Goal: Task Accomplishment & Management: Complete application form

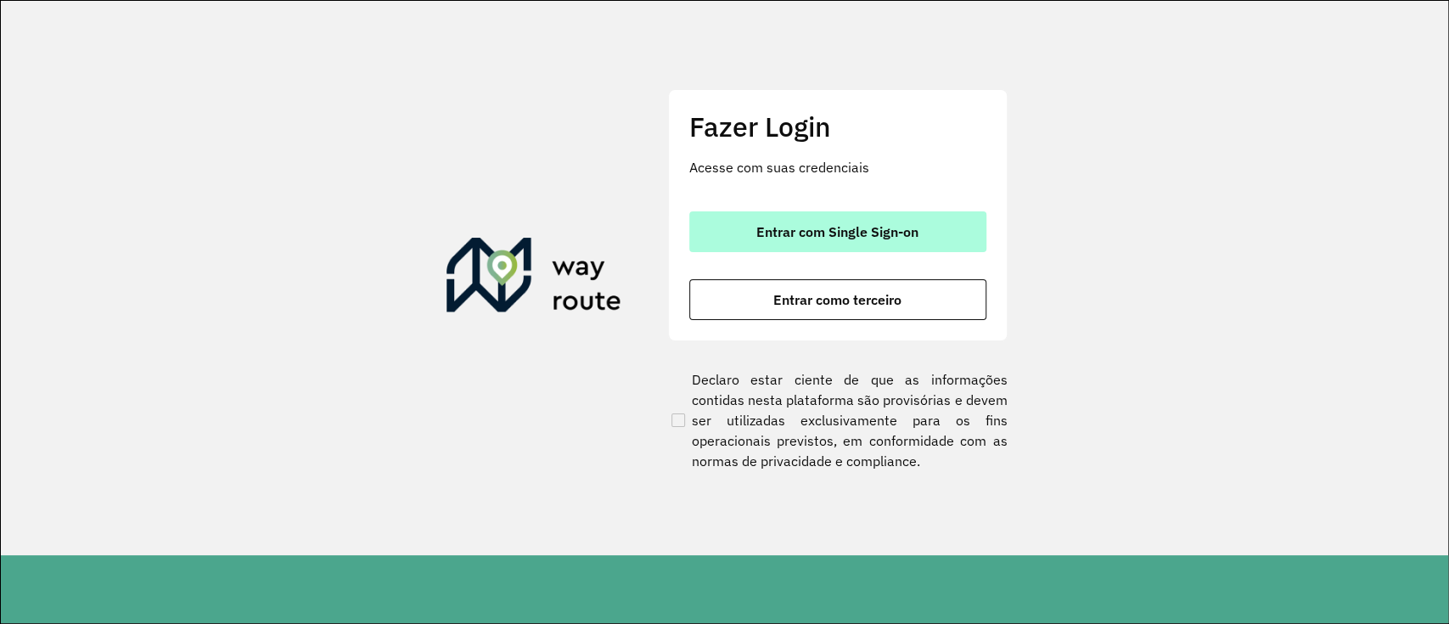
click at [863, 233] on font "Entrar com Single Sign-on" at bounding box center [838, 231] width 162 height 17
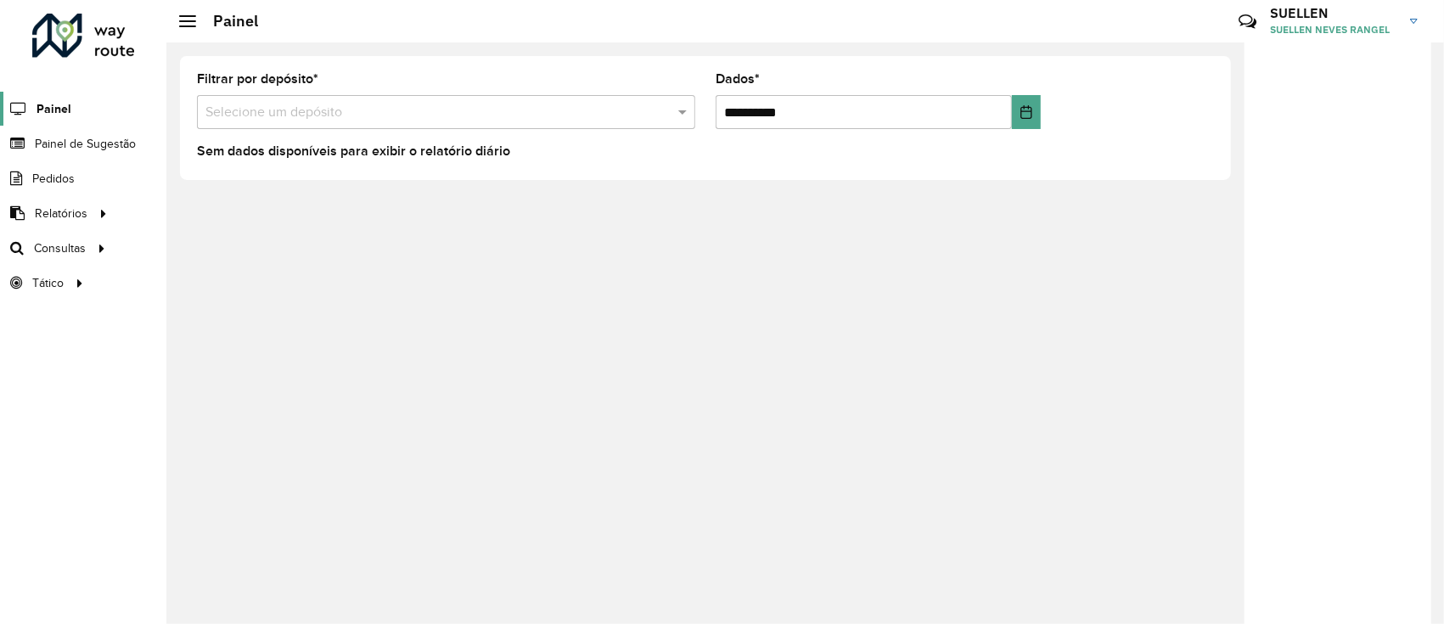
click at [55, 108] on font "Painel" at bounding box center [54, 109] width 35 height 14
click at [134, 146] on font "Painel de Sugestão" at bounding box center [88, 144] width 106 height 14
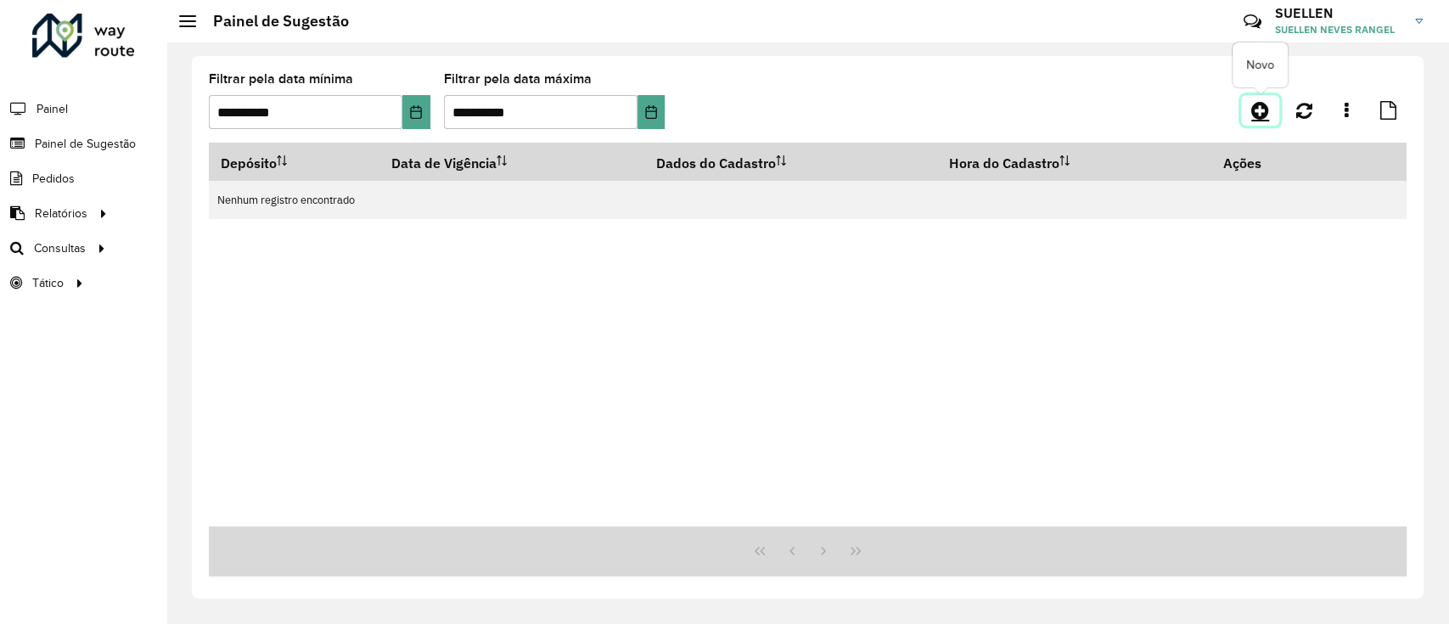
click at [1257, 110] on icon at bounding box center [1261, 110] width 18 height 20
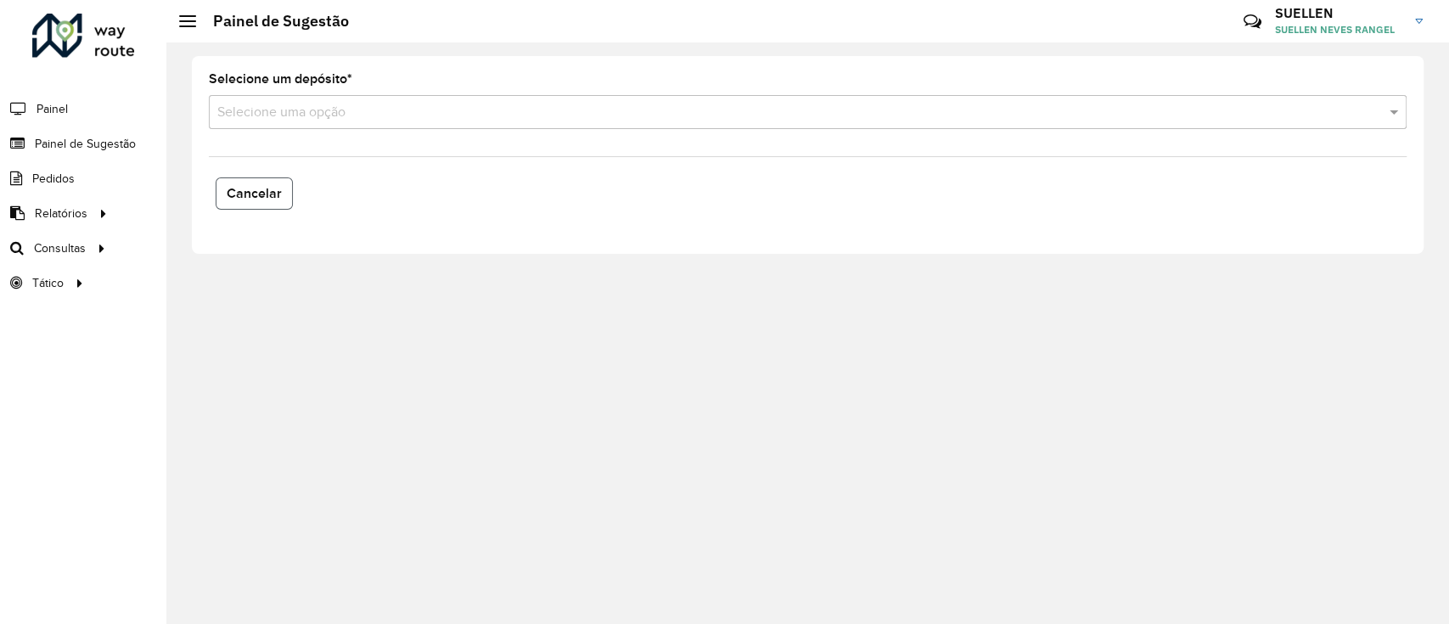
click at [236, 194] on font "Cancelar" at bounding box center [254, 193] width 55 height 14
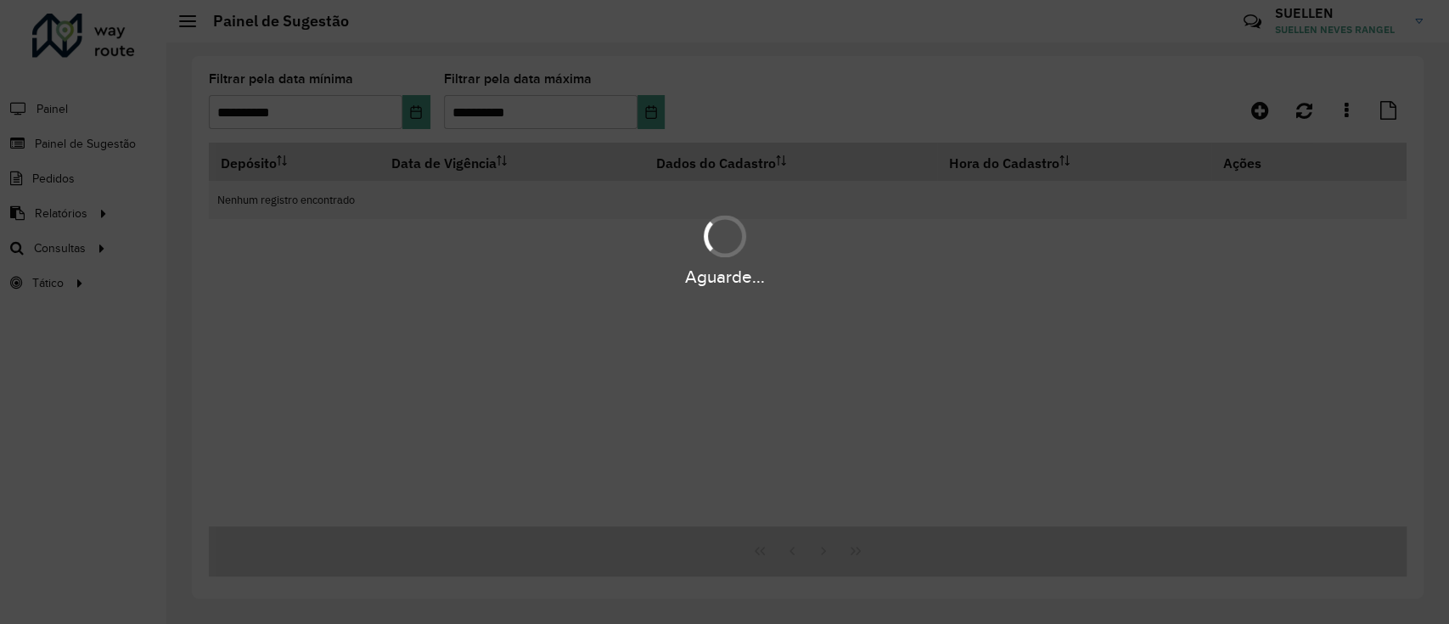
click at [916, 382] on div "Depósito Data de Vigência Dados do Cadastro Hora do Cadastro Ações Nenhum regis…" at bounding box center [808, 335] width 1198 height 384
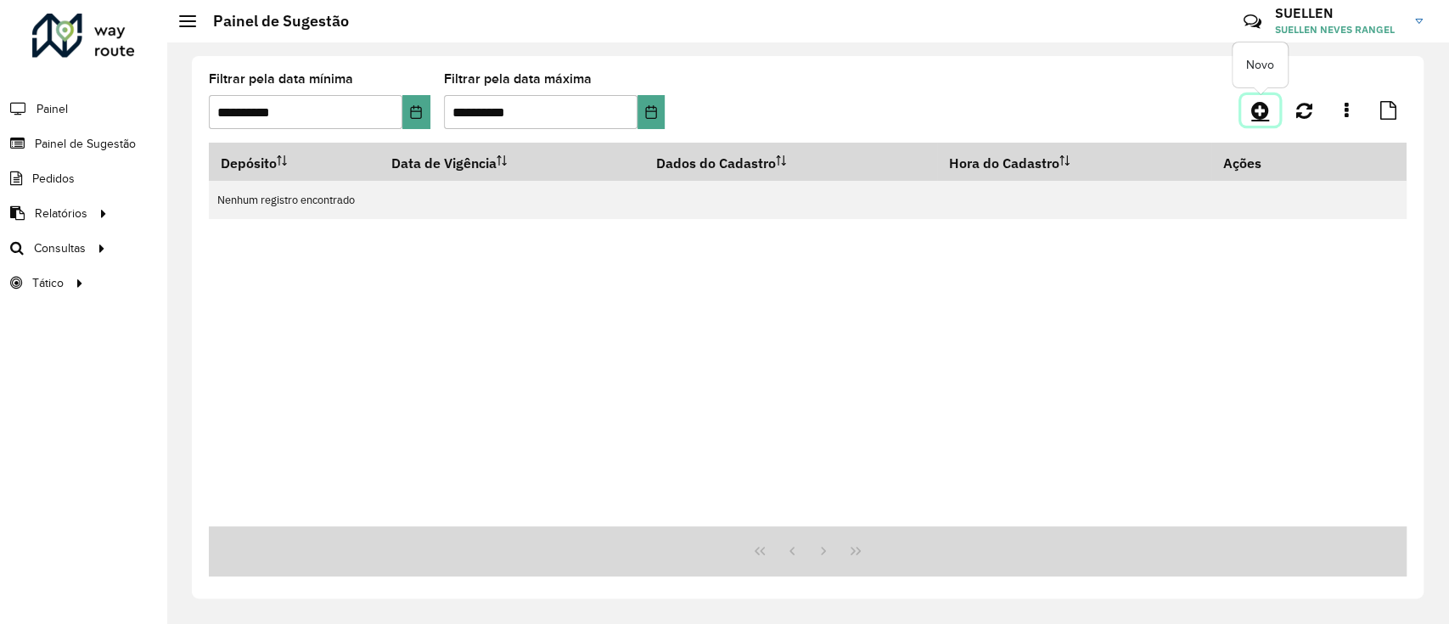
click at [1257, 110] on icon at bounding box center [1261, 110] width 18 height 20
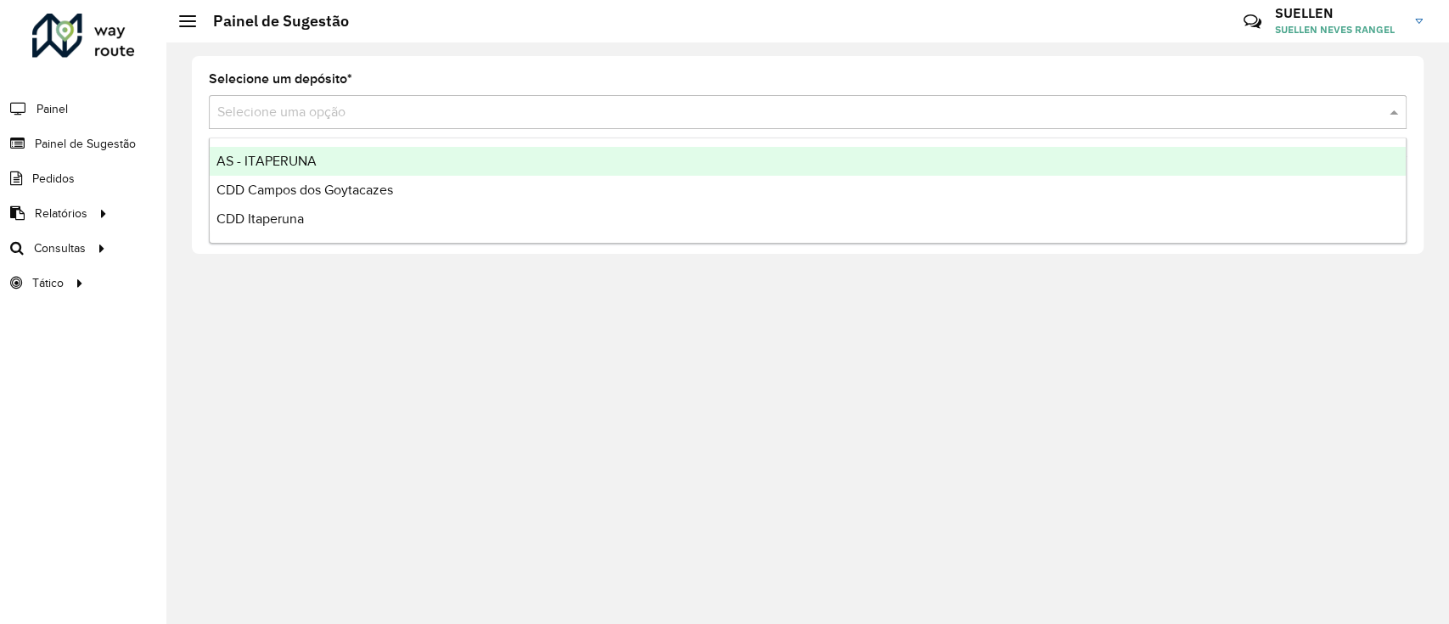
click at [448, 104] on input "text" at bounding box center [790, 113] width 1147 height 20
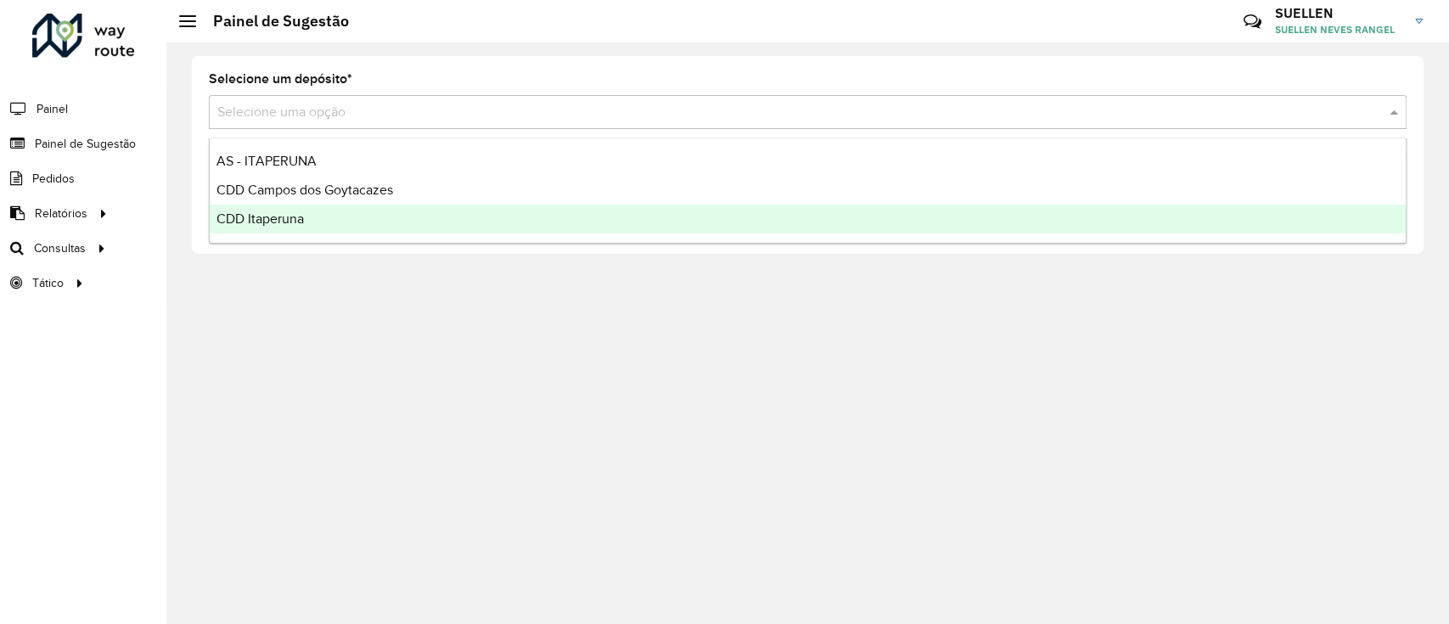
click at [422, 215] on div "CDD Itaperuna" at bounding box center [808, 219] width 1196 height 29
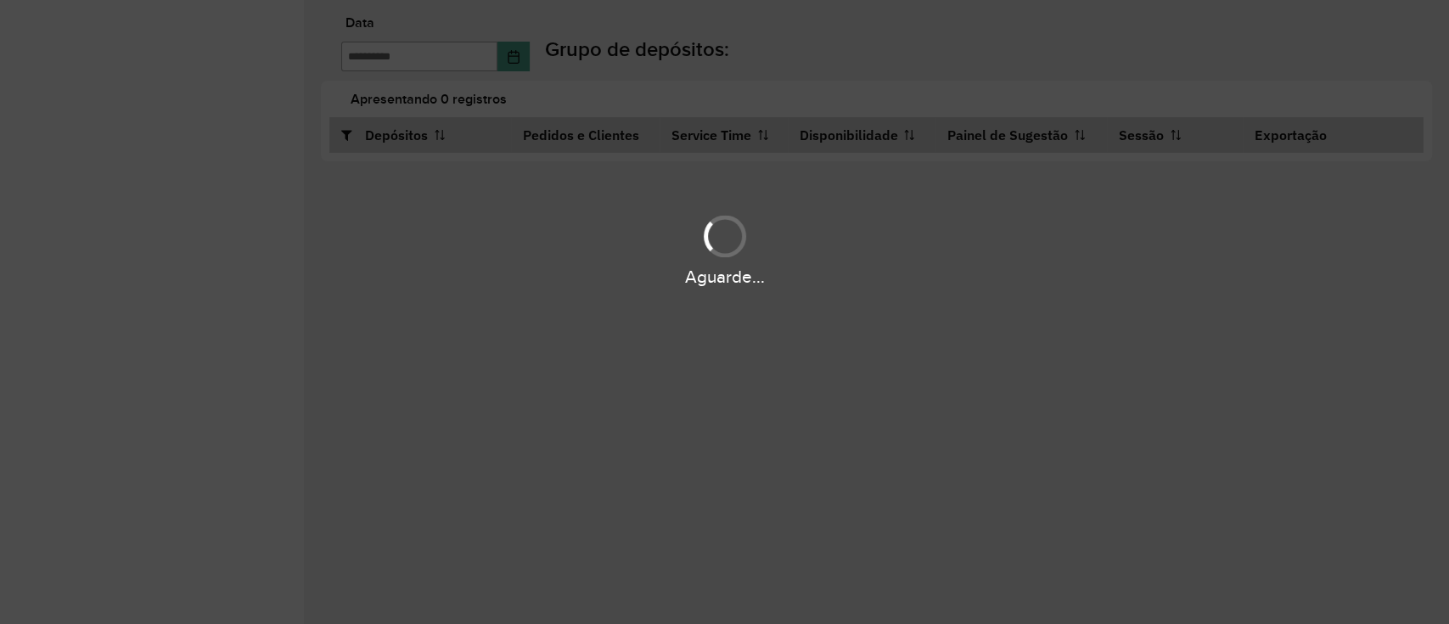
type input "**********"
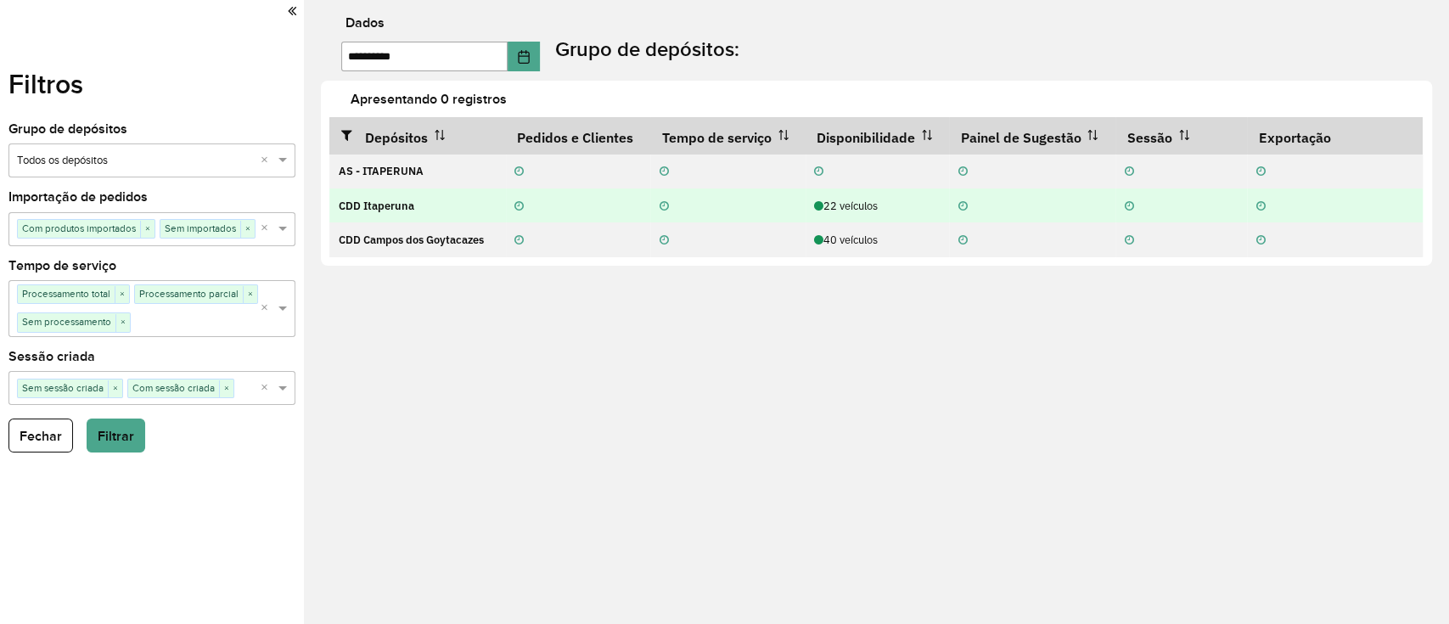
click at [398, 205] on font "CDD Itaperuna" at bounding box center [376, 206] width 76 height 14
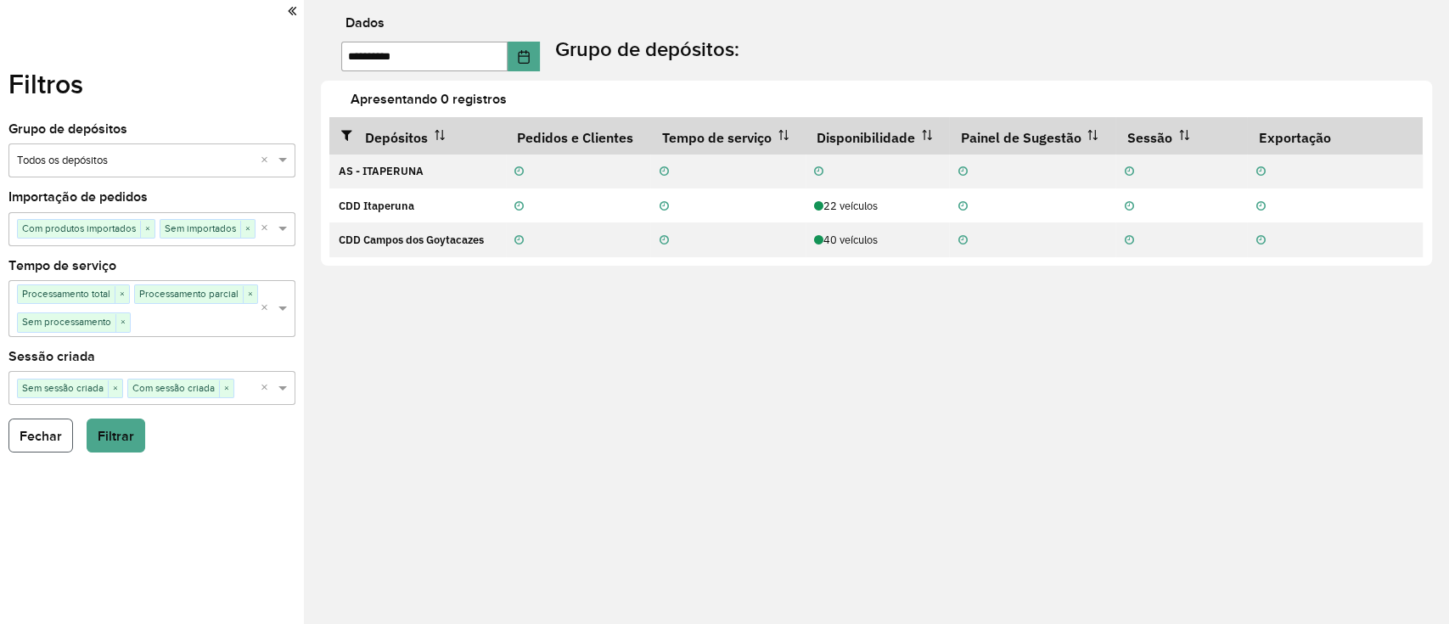
click at [37, 428] on button "Fechar" at bounding box center [40, 436] width 65 height 34
